Goal: Information Seeking & Learning: Learn about a topic

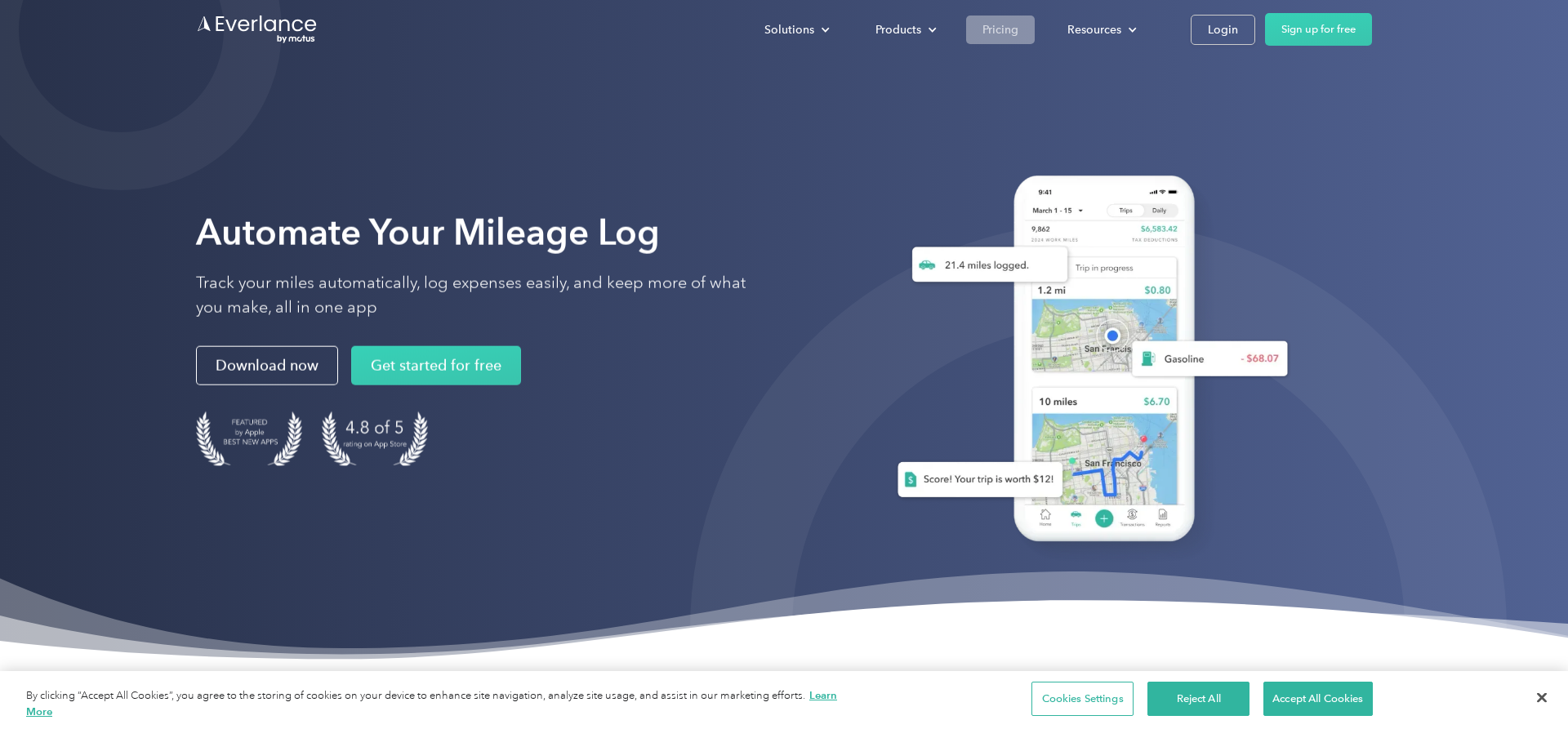
click at [989, 28] on div "Pricing" at bounding box center [1000, 30] width 36 height 21
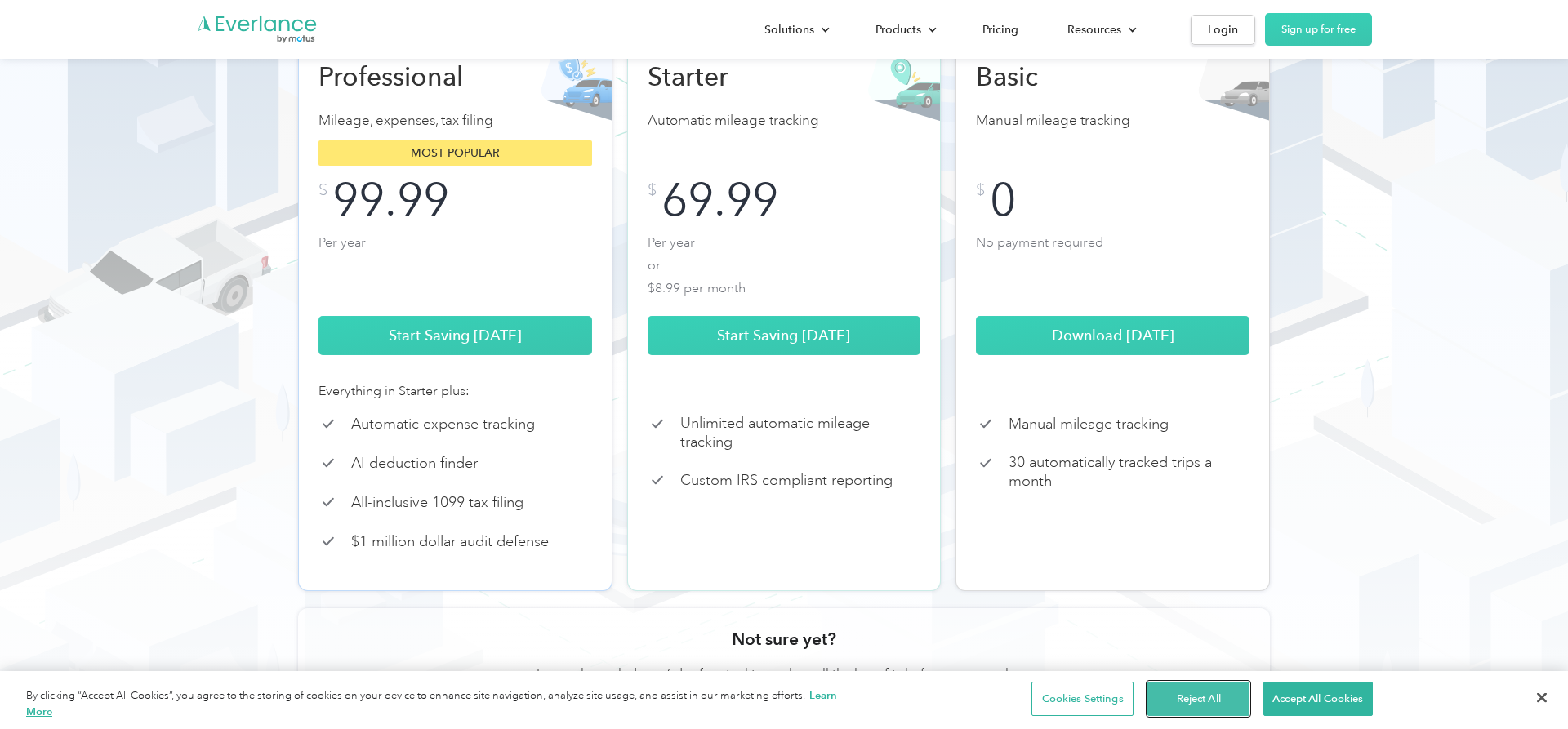
click at [1205, 711] on button "Reject All" at bounding box center [1199, 699] width 102 height 34
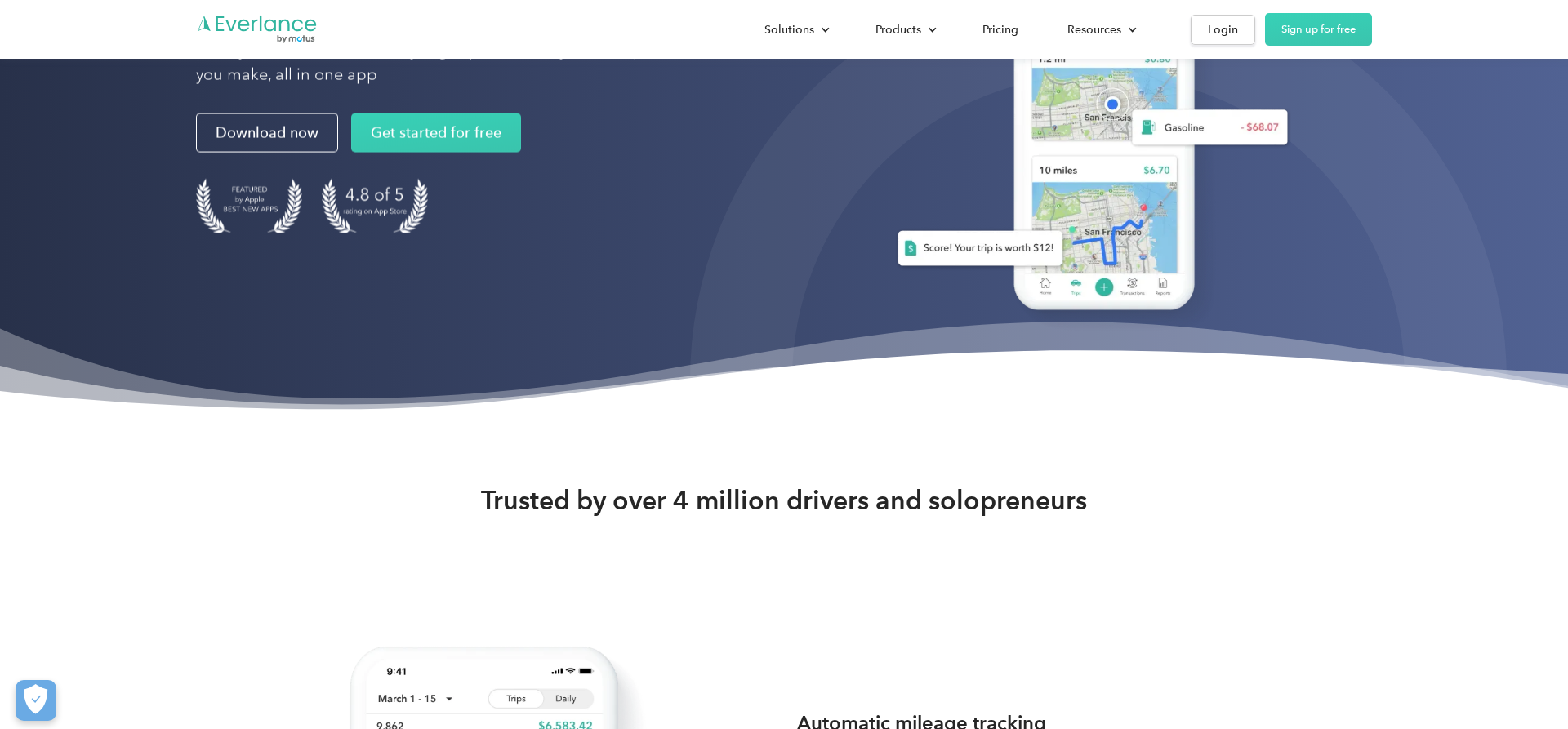
scroll to position [333, 0]
